Goal: Information Seeking & Learning: Understand process/instructions

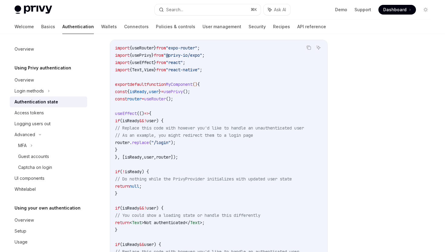
scroll to position [160, 0]
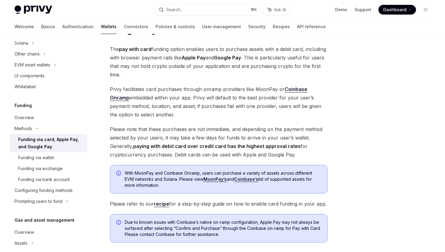
scroll to position [43, 0]
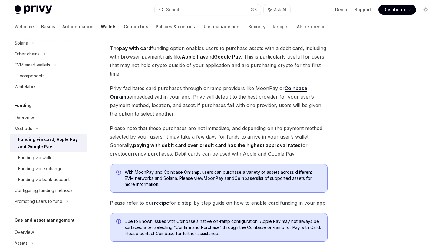
click at [226, 147] on strong "paying with debit card over credit card has the highest approval rates" at bounding box center [217, 145] width 168 height 6
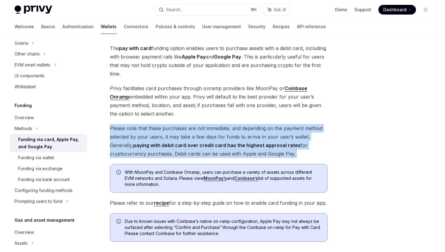
click at [226, 147] on strong "paying with debit card over credit card has the highest approval rates" at bounding box center [217, 145] width 168 height 6
copy div "Please note that these purchases are not immediate, and depending on the paymen…"
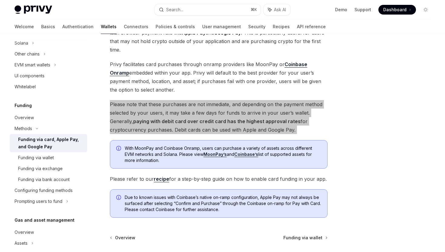
scroll to position [115, 0]
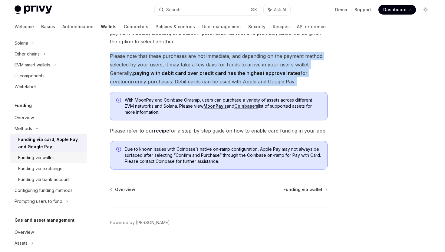
click at [40, 158] on div "Funding via wallet" at bounding box center [36, 157] width 36 height 7
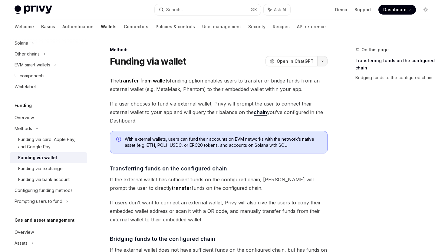
click at [324, 64] on button "button" at bounding box center [322, 61] width 10 height 10
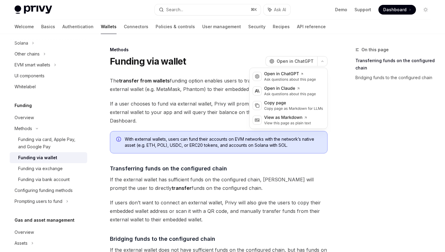
click at [222, 58] on div "Funding via wallet OpenAI Open in ChatGPT" at bounding box center [219, 61] width 218 height 11
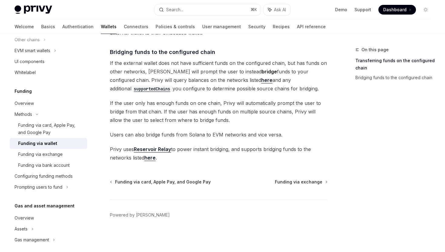
scroll to position [187, 0]
click at [44, 172] on div "Configuring funding methods" at bounding box center [44, 175] width 58 height 7
type textarea "*"
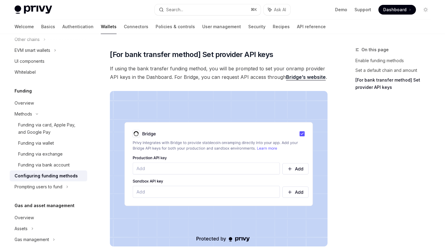
scroll to position [505, 0]
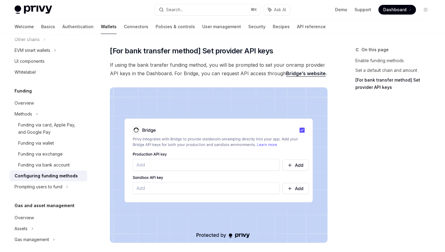
click at [290, 74] on link "Bridge’s website" at bounding box center [306, 73] width 40 height 6
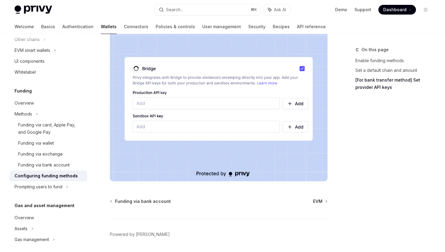
scroll to position [586, 0]
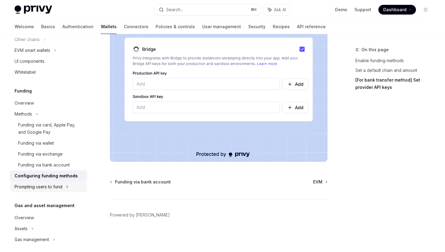
click at [45, 54] on div "Prompting users to fund" at bounding box center [33, 50] width 36 height 7
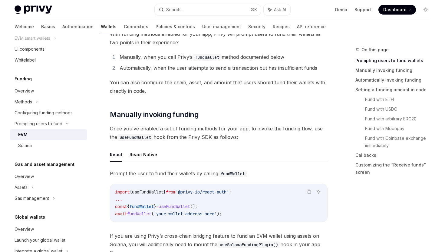
scroll to position [105, 0]
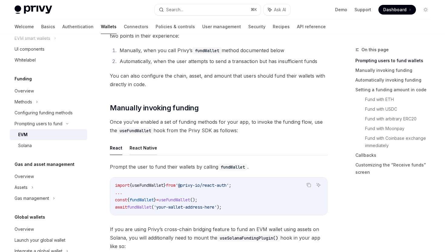
click at [138, 146] on button "React Native" at bounding box center [144, 148] width 28 height 14
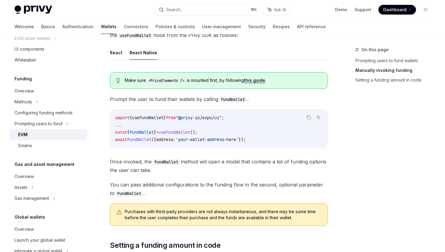
scroll to position [202, 0]
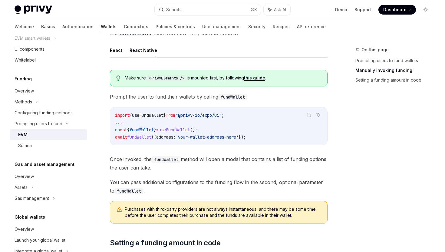
click at [193, 116] on span ""@privy-io/expo/ui"" at bounding box center [199, 114] width 46 height 5
copy code "import { useFundWallet } from "@privy-io/expo/ui" ;"
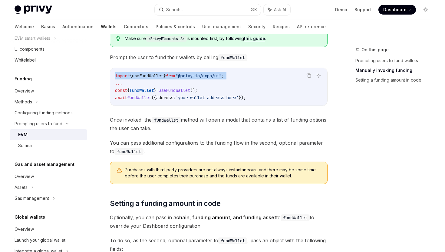
scroll to position [240, 0]
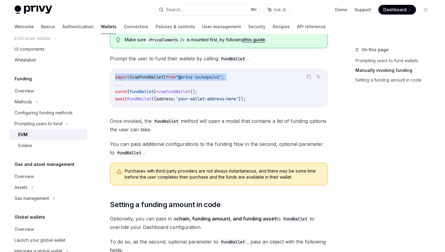
copy code "import { useFundWallet } from "@privy-io/expo/ui" ;"
click at [170, 89] on span "useFundWallet" at bounding box center [175, 91] width 32 height 5
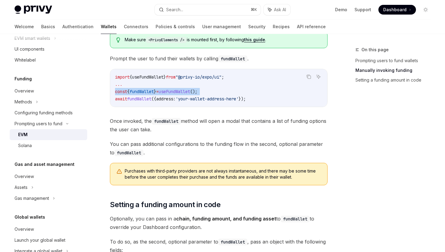
click at [170, 89] on span "useFundWallet" at bounding box center [175, 91] width 32 height 5
copy code "const { fundWallet } = useFundWallet ();"
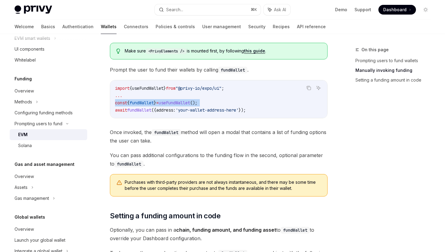
scroll to position [227, 0]
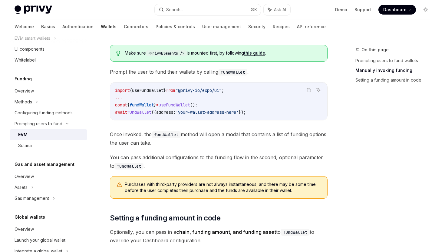
click at [174, 112] on span "address:" at bounding box center [165, 111] width 19 height 5
copy code "await fundWallet ({ address: 'your-wallet-address-here' });"
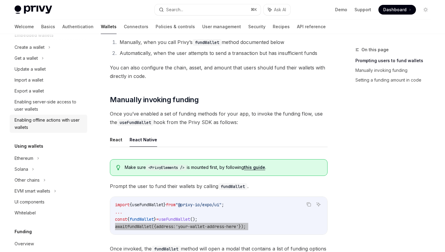
scroll to position [49, 0]
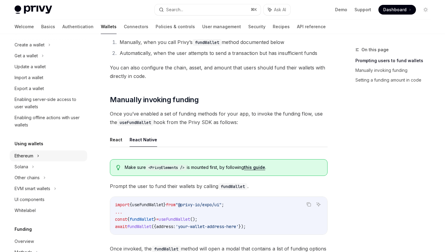
click at [24, 48] on div "Ethereum" at bounding box center [30, 44] width 30 height 7
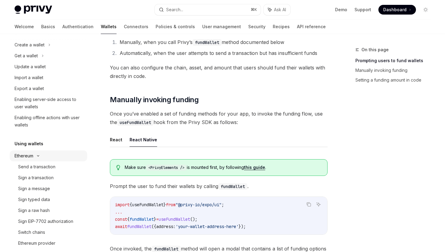
click at [24, 48] on div "Ethereum" at bounding box center [30, 44] width 30 height 7
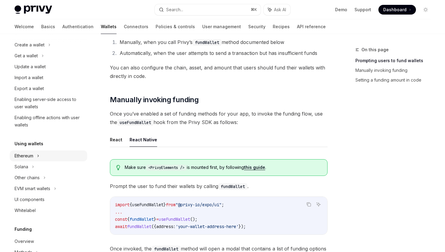
scroll to position [64, 0]
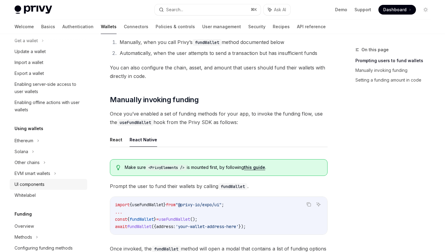
click at [24, 185] on div "UI components" at bounding box center [30, 184] width 30 height 7
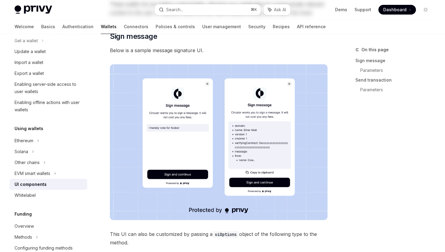
type textarea "*"
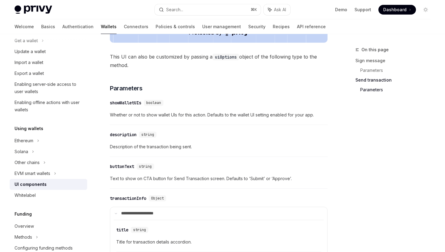
scroll to position [627, 0]
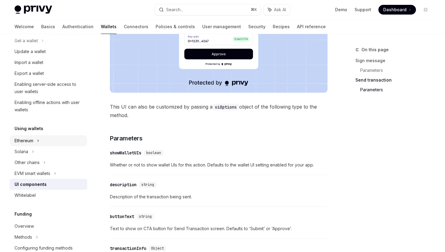
click at [25, 33] on div "Ethereum" at bounding box center [30, 29] width 30 height 7
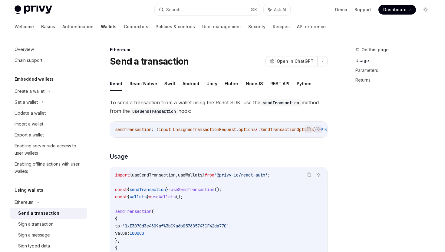
scroll to position [2, 0]
click at [33, 101] on div "Get a wallet" at bounding box center [26, 102] width 23 height 7
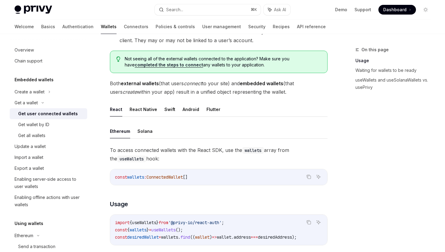
scroll to position [117, 0]
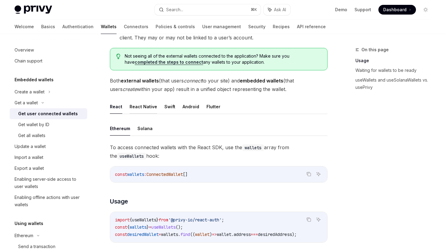
click at [148, 109] on button "React Native" at bounding box center [144, 106] width 28 height 14
type textarea "*"
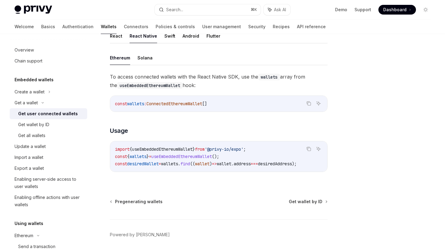
scroll to position [210, 0]
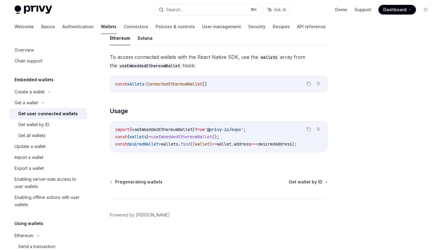
click at [175, 127] on span "useEmbeddedEthereumWallet" at bounding box center [162, 129] width 61 height 5
copy span "useEmbeddedEthereumWallet"
click at [171, 117] on div "To access connected wallets with the React Native SDK, use the wallets array fr…" at bounding box center [219, 107] width 218 height 109
click at [171, 126] on code "import { useEmbeddedEthereumWallet } from '@privy-io/expo' ; const { wallets } …" at bounding box center [218, 137] width 207 height 22
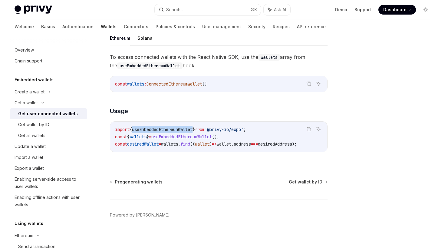
click at [171, 126] on code "import { useEmbeddedEthereumWallet } from '@privy-io/expo' ; const { wallets } …" at bounding box center [218, 137] width 207 height 22
click at [229, 128] on span "'@privy-io/expo'" at bounding box center [224, 129] width 39 height 5
copy code "import { useEmbeddedEthereumWallet } from '@privy-io/expo' ;"
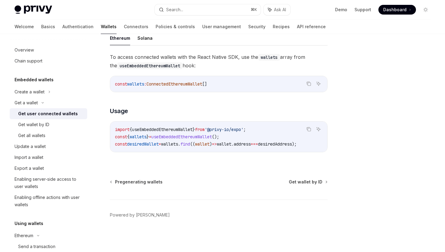
click at [182, 136] on span "useEmbeddedEthereumWallet" at bounding box center [181, 136] width 61 height 5
copy code "const { wallets } = useEmbeddedEthereumWallet ();"
click at [154, 142] on span "desiredWallet" at bounding box center [143, 143] width 32 height 5
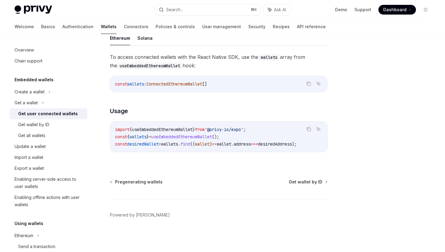
click at [154, 142] on span "desiredWallet" at bounding box center [143, 143] width 32 height 5
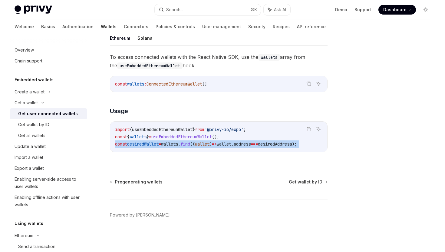
click at [154, 142] on span "desiredWallet" at bounding box center [143, 143] width 32 height 5
copy div "const desiredWallet = wallets . find (( wallet ) => wallet . address === desire…"
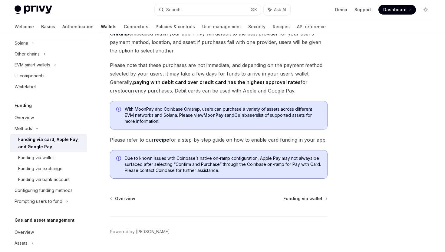
scroll to position [123, 0]
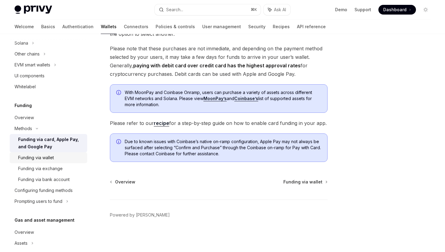
click at [46, 159] on div "Funding via wallet" at bounding box center [36, 157] width 36 height 7
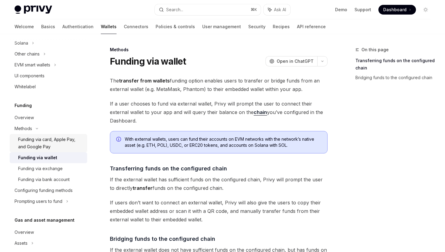
click at [44, 144] on div "Funding via card, Apple Pay, and Google Pay" at bounding box center [50, 143] width 65 height 15
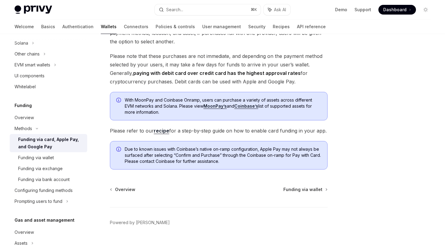
scroll to position [123, 0]
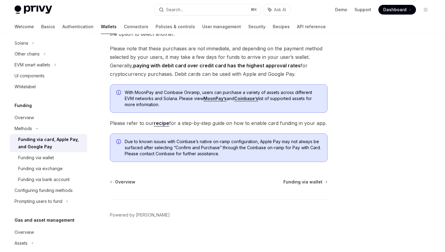
click at [164, 123] on link "recipe" at bounding box center [161, 123] width 15 height 6
click at [50, 191] on div "Configuring funding methods" at bounding box center [44, 190] width 58 height 7
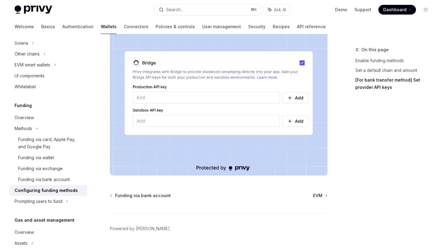
scroll to position [573, 0]
click at [50, 68] on div "Prompting users to fund" at bounding box center [33, 64] width 36 height 7
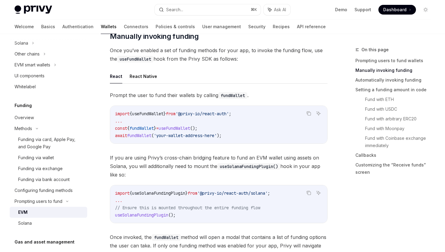
scroll to position [176, 0]
click at [150, 71] on button "React Native" at bounding box center [144, 76] width 28 height 14
type textarea "*"
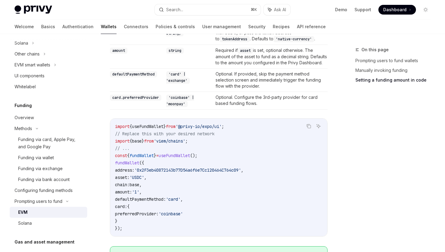
scroll to position [543, 0]
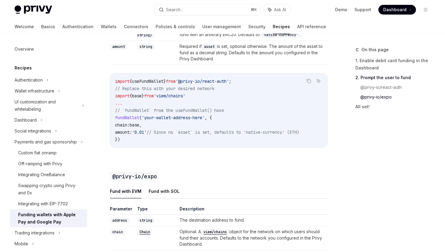
drag, startPoint x: 156, startPoint y: 131, endPoint x: 118, endPoint y: 123, distance: 38.3
click at [118, 123] on code "import { useFundWallet } from '@privy-io/react-auth' ; // Replace this with you…" at bounding box center [218, 110] width 207 height 65
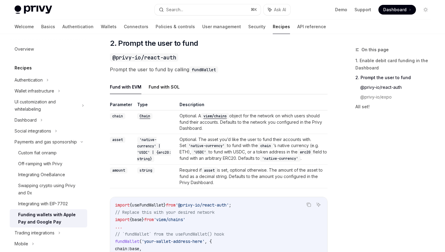
scroll to position [377, 0]
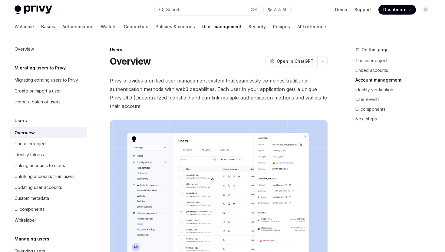
scroll to position [284, 0]
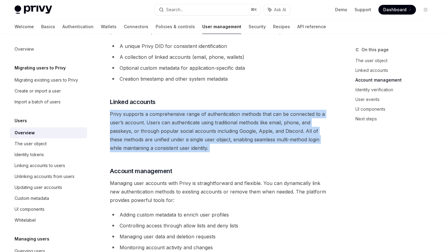
click at [160, 125] on span "Privy supports a comprehensive range of authentication methods that can be conn…" at bounding box center [219, 131] width 218 height 42
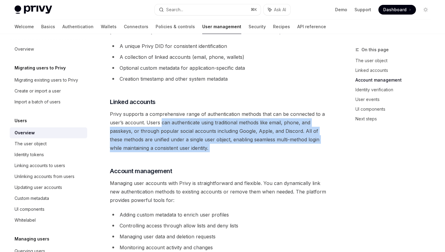
drag, startPoint x: 0, startPoint y: 0, endPoint x: 160, endPoint y: 122, distance: 201.6
click at [160, 122] on span "Privy supports a comprehensive range of authentication methods that can be conn…" at bounding box center [219, 131] width 218 height 42
click at [221, 142] on span "Privy supports a comprehensive range of authentication methods that can be conn…" at bounding box center [219, 131] width 218 height 42
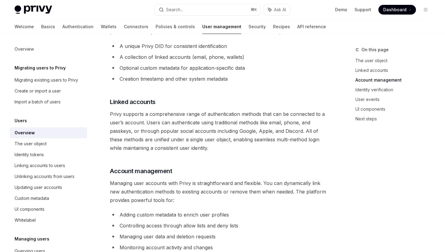
click at [207, 156] on div "Privy provides a unified user management system that seamlessly combines tradit…" at bounding box center [219, 163] width 218 height 741
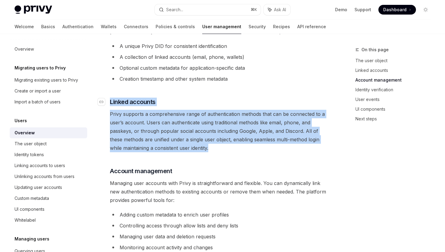
drag, startPoint x: 219, startPoint y: 147, endPoint x: 109, endPoint y: 101, distance: 119.1
click at [110, 101] on div "Privy provides a unified user management system that seamlessly combines tradit…" at bounding box center [219, 163] width 218 height 741
drag, startPoint x: 122, startPoint y: 102, endPoint x: 230, endPoint y: 148, distance: 117.1
click at [231, 149] on div "Privy provides a unified user management system that seamlessly combines tradit…" at bounding box center [219, 163] width 218 height 741
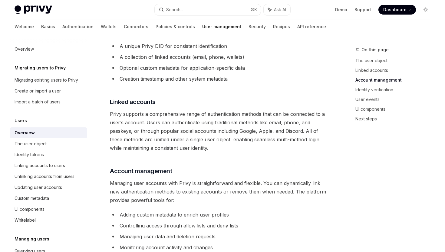
click at [219, 155] on div "Privy provides a unified user management system that seamlessly combines tradit…" at bounding box center [219, 163] width 218 height 741
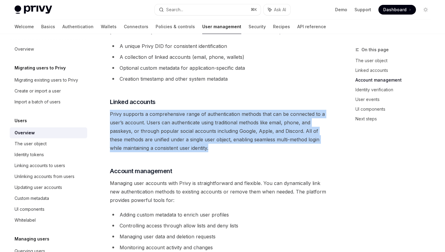
drag, startPoint x: 215, startPoint y: 150, endPoint x: 102, endPoint y: 115, distance: 118.4
click at [100, 112] on div "Users Overview OpenAI Open in ChatGPT OpenAI Open in ChatGPT Privy provides a u…" at bounding box center [162, 193] width 334 height 861
click at [168, 143] on span "Privy supports a comprehensive range of authentication methods that can be conn…" at bounding box center [219, 131] width 218 height 42
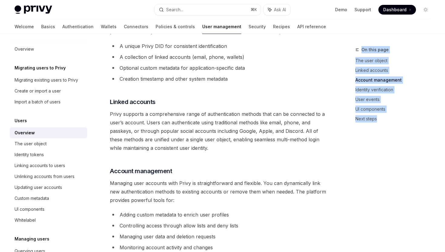
drag, startPoint x: 385, startPoint y: 138, endPoint x: 352, endPoint y: 46, distance: 97.8
click at [352, 46] on div "On this page The user object Linked accounts Account management Identity verifi…" at bounding box center [390, 149] width 92 height 206
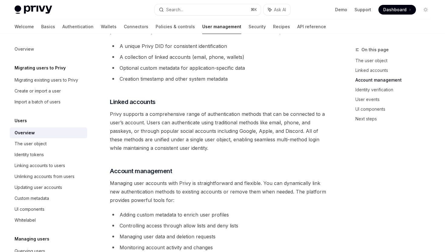
click at [143, 92] on div "Privy provides a unified user management system that seamlessly combines tradit…" at bounding box center [219, 163] width 218 height 741
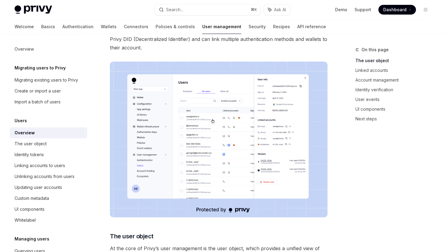
scroll to position [61, 0]
